Goal: Find specific page/section: Find specific page/section

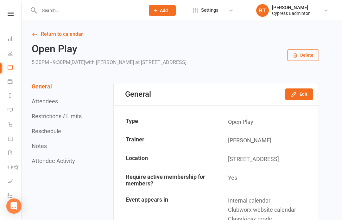
click at [47, 13] on input "text" at bounding box center [88, 10] width 103 height 9
type input "Ra"
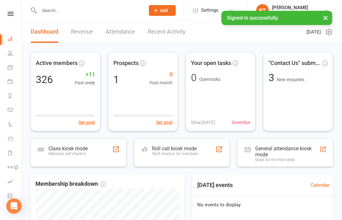
click at [49, 12] on input "text" at bounding box center [88, 10] width 103 height 9
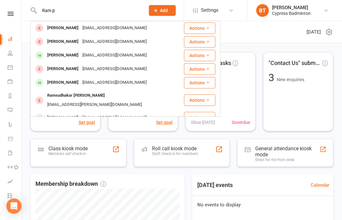
type input "Ram p"
click at [205, 56] on button "Actions" at bounding box center [199, 55] width 31 height 11
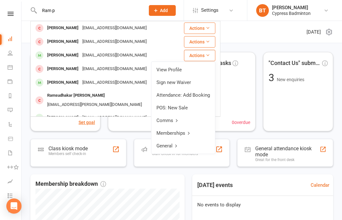
click at [168, 70] on link "View Profile" at bounding box center [184, 69] width 64 height 13
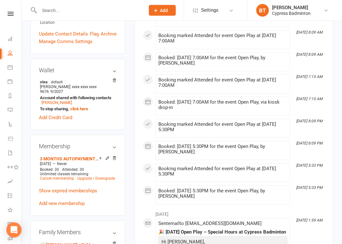
scroll to position [196, 0]
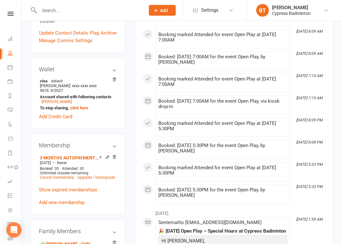
click at [53, 14] on input "text" at bounding box center [88, 10] width 103 height 9
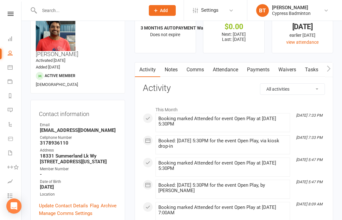
scroll to position [0, 0]
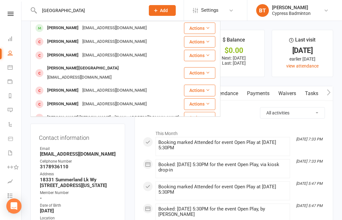
type input "Hemanya"
click at [208, 26] on icon at bounding box center [208, 28] width 4 height 4
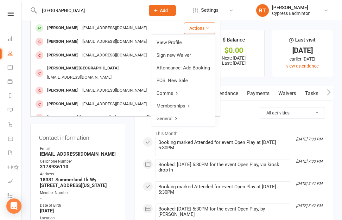
click at [172, 42] on link "View Profile" at bounding box center [184, 42] width 64 height 13
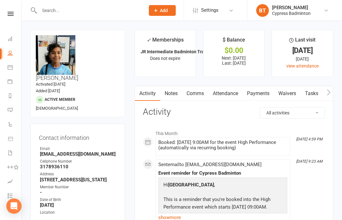
click at [52, 11] on input "text" at bounding box center [88, 10] width 103 height 9
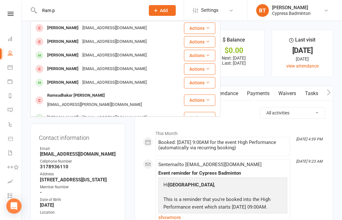
type input "Ram p"
click at [201, 55] on button "Actions" at bounding box center [199, 55] width 31 height 11
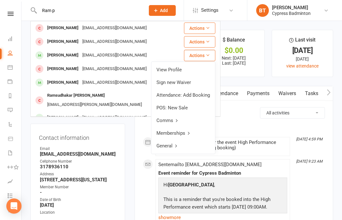
click at [178, 70] on link "View Profile" at bounding box center [184, 69] width 64 height 13
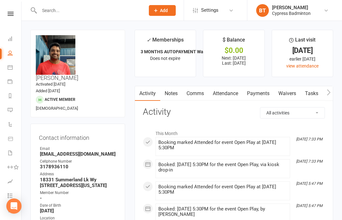
click at [213, 72] on li "$ Balance $0.00 Next: 14 Oct 2025 Last: 17 Jul 2025" at bounding box center [234, 53] width 62 height 47
